Goal: Check status: Check status

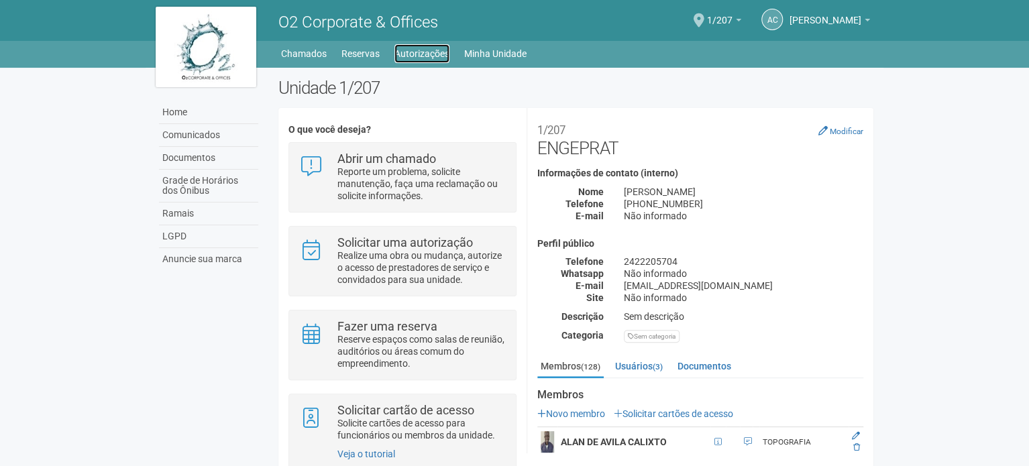
click at [435, 51] on link "Autorizações" at bounding box center [422, 53] width 55 height 19
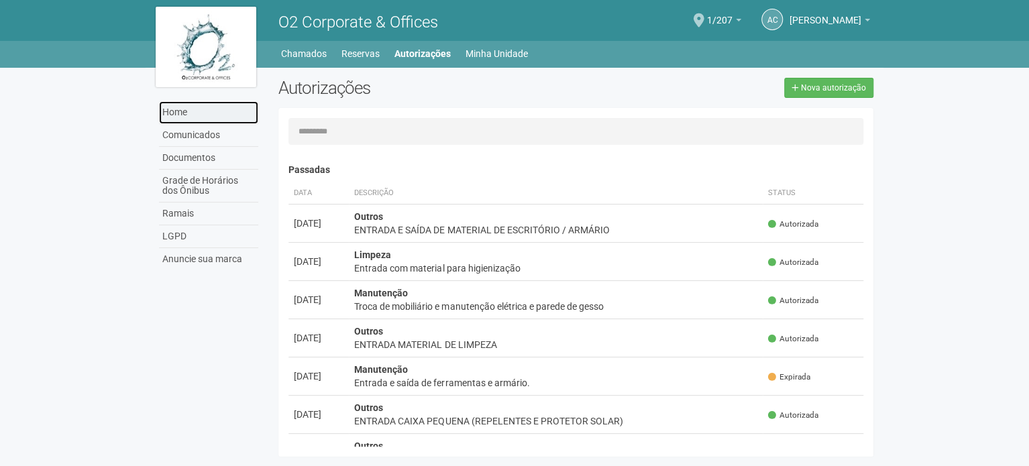
click at [193, 116] on link "Home" at bounding box center [208, 112] width 99 height 23
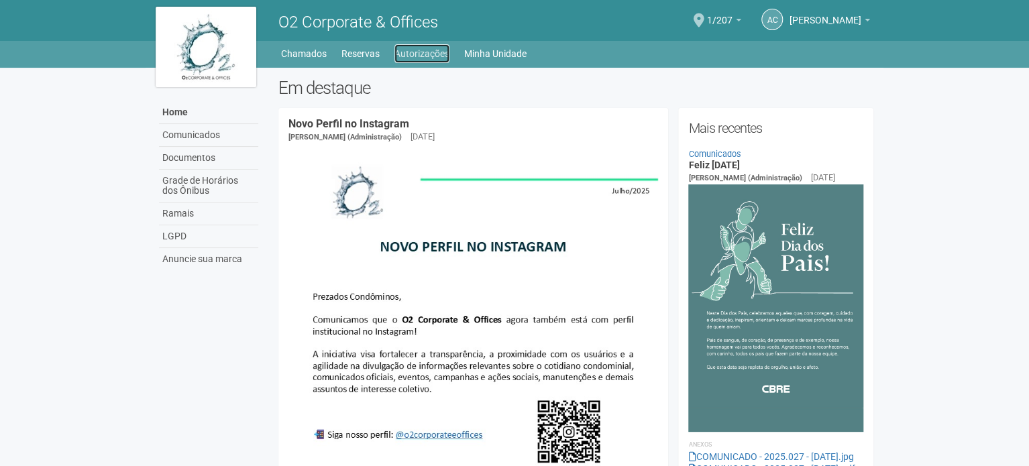
click at [440, 51] on link "Autorizações" at bounding box center [422, 53] width 55 height 19
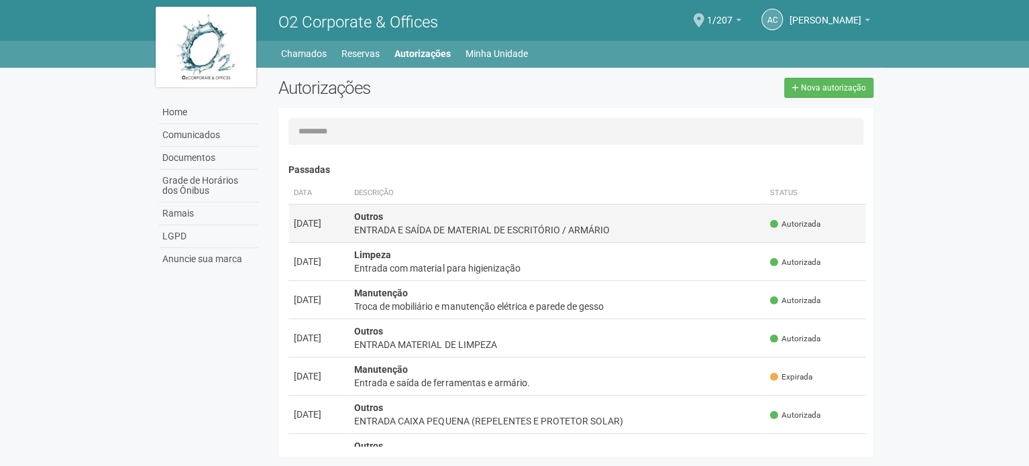
click at [770, 222] on icon at bounding box center [774, 224] width 8 height 8
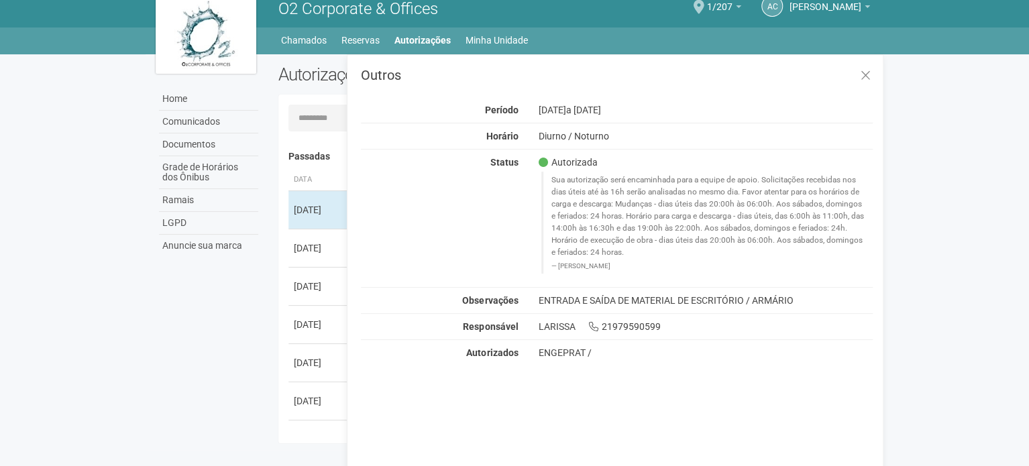
scroll to position [21, 0]
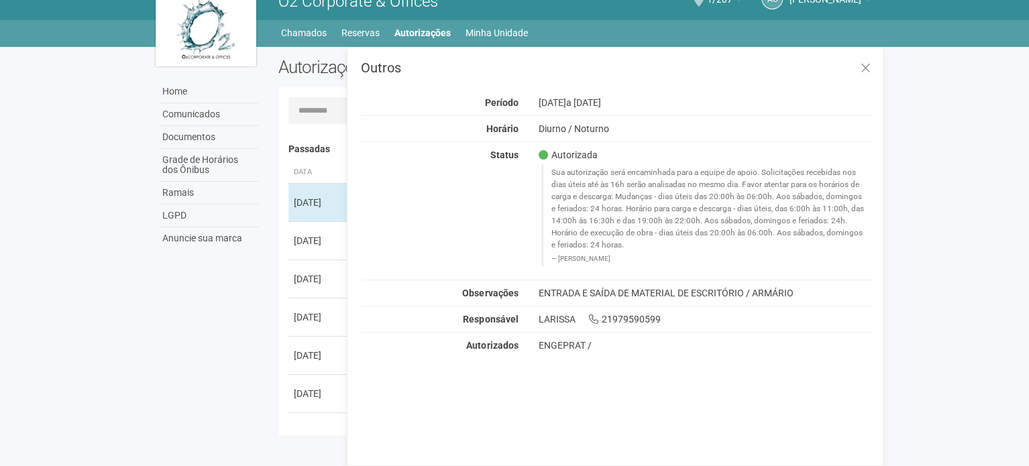
drag, startPoint x: 636, startPoint y: 260, endPoint x: 552, endPoint y: 162, distance: 129.5
click at [552, 162] on div "Autorizada Sua autorização será encaminhada para a equipe de apoio. Solicitaçõe…" at bounding box center [705, 210] width 355 height 123
copy blockquote "Sua autorização será encaminhada para a equipe de apoio. Solicitações recebidas…"
click at [865, 64] on icon at bounding box center [866, 68] width 10 height 13
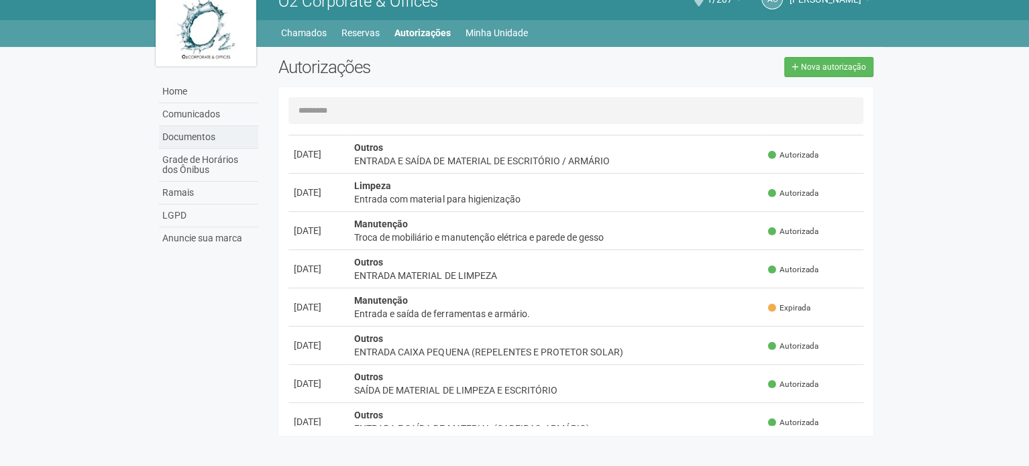
scroll to position [67, 0]
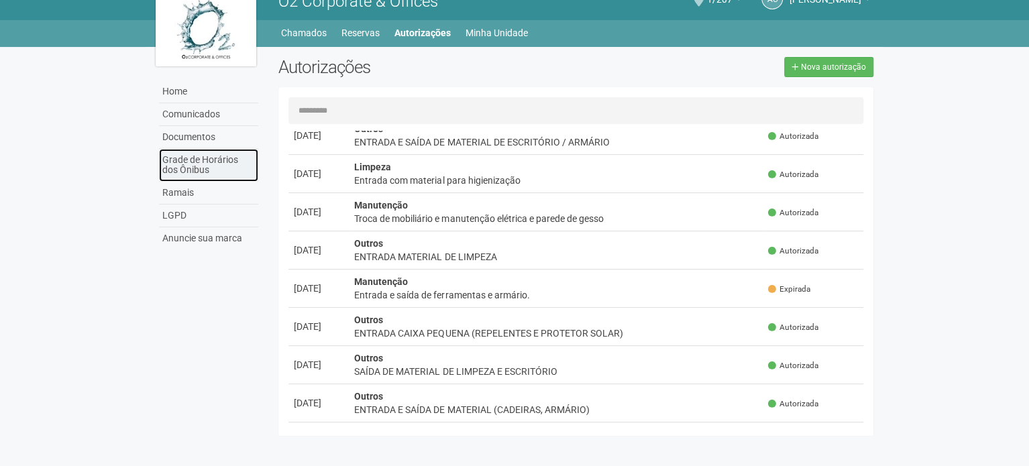
click at [213, 164] on link "Grade de Horários dos Ônibus" at bounding box center [208, 165] width 99 height 33
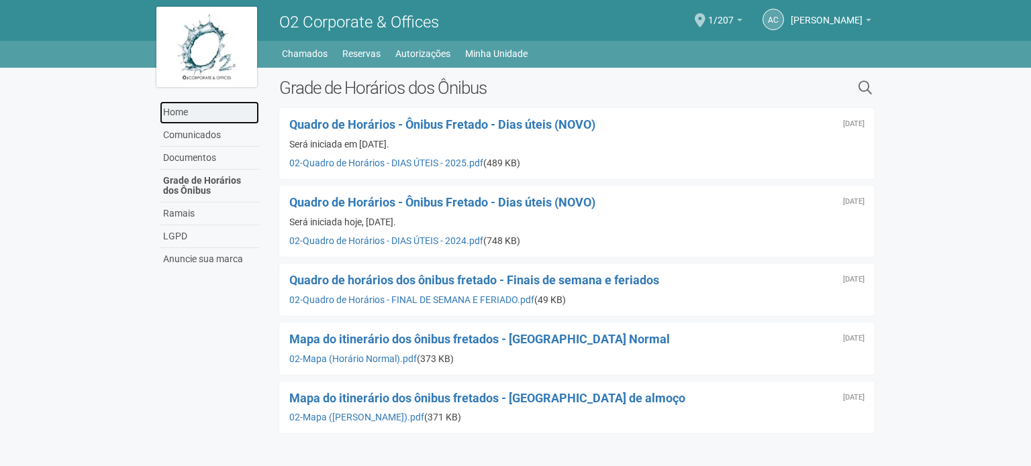
click at [191, 112] on link "Home" at bounding box center [209, 112] width 99 height 23
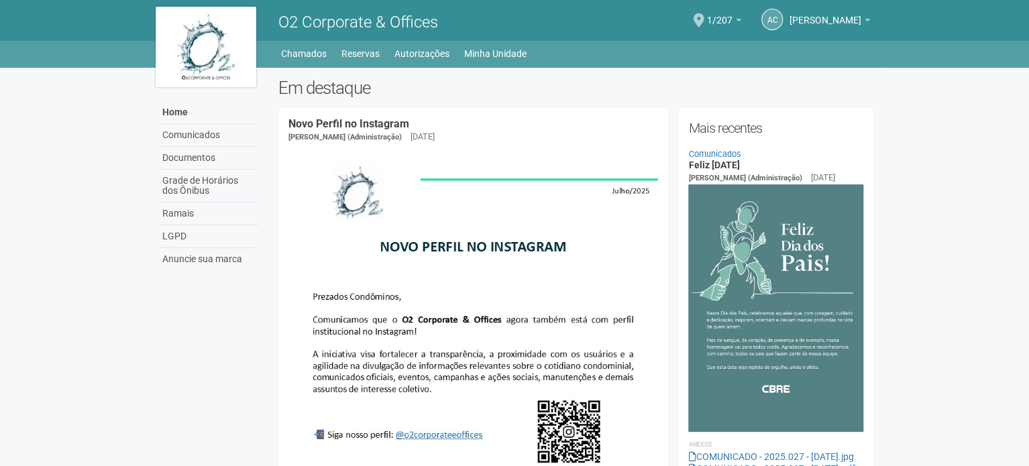
drag, startPoint x: 934, startPoint y: 351, endPoint x: 886, endPoint y: 0, distance: 354.2
click at [421, 57] on link "Autorizações" at bounding box center [422, 53] width 55 height 19
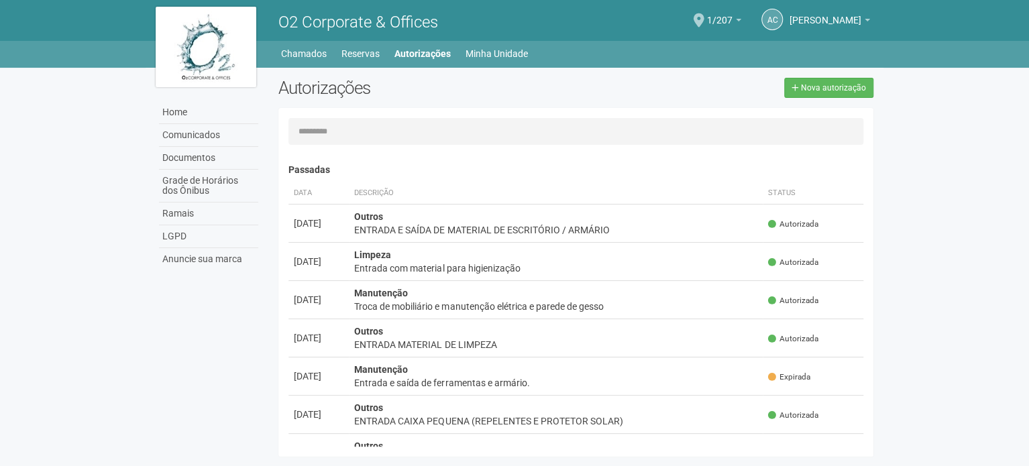
scroll to position [21, 0]
